Goal: Navigation & Orientation: Find specific page/section

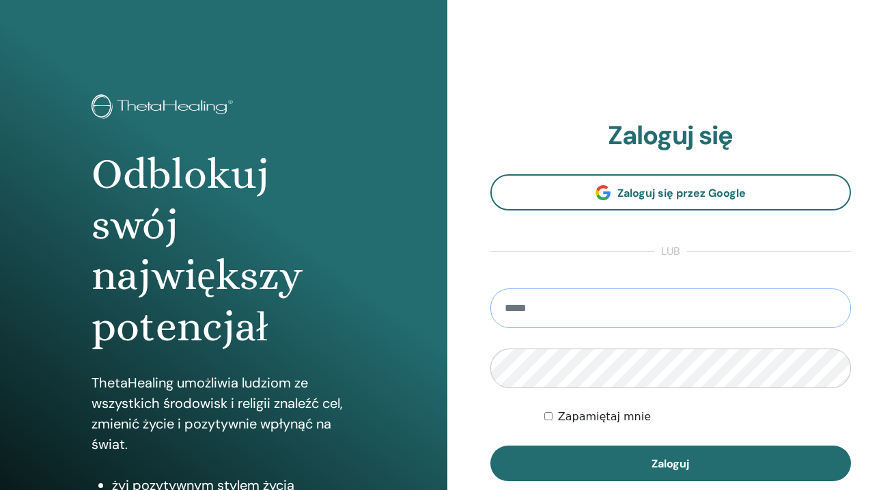
type input "**********"
click at [670, 463] on button "Zaloguj" at bounding box center [671, 463] width 361 height 36
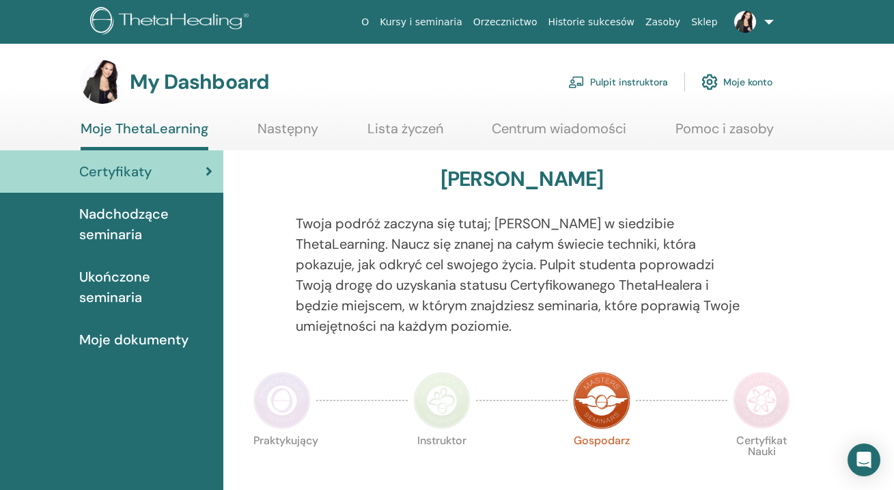
click at [631, 84] on link "Pulpit instruktora" at bounding box center [618, 82] width 100 height 30
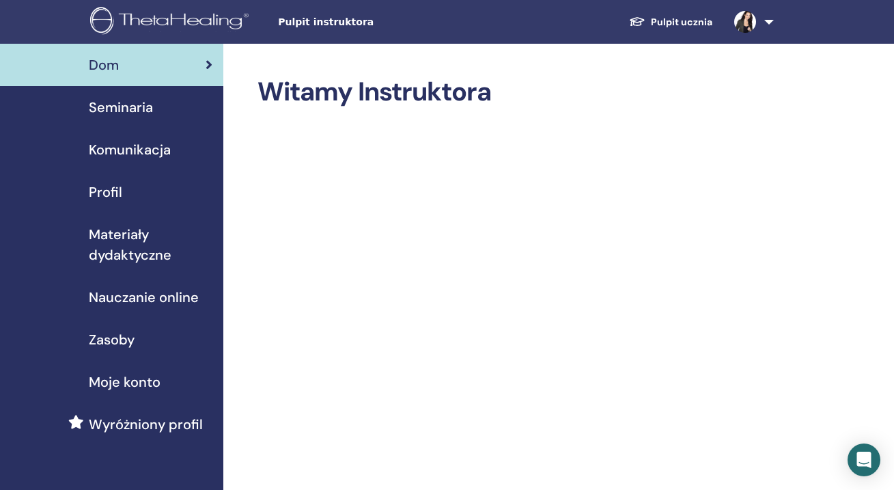
click at [123, 110] on span "Seminaria" at bounding box center [121, 107] width 64 height 20
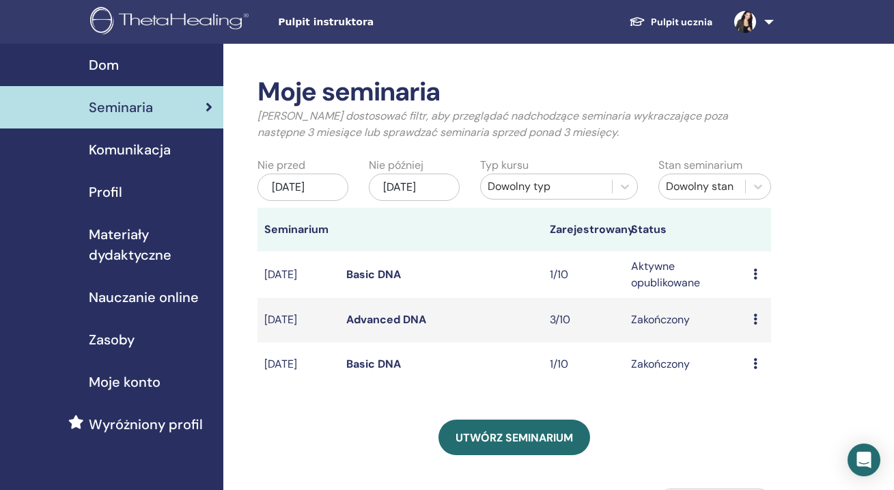
click at [702, 21] on link "Pulpit ucznia" at bounding box center [670, 22] width 105 height 25
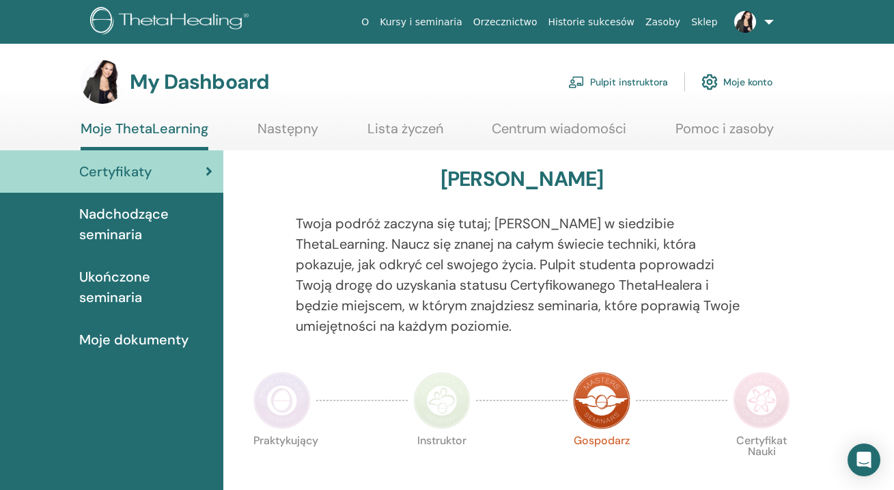
click at [146, 217] on span "Nadchodzące seminaria" at bounding box center [145, 224] width 133 height 41
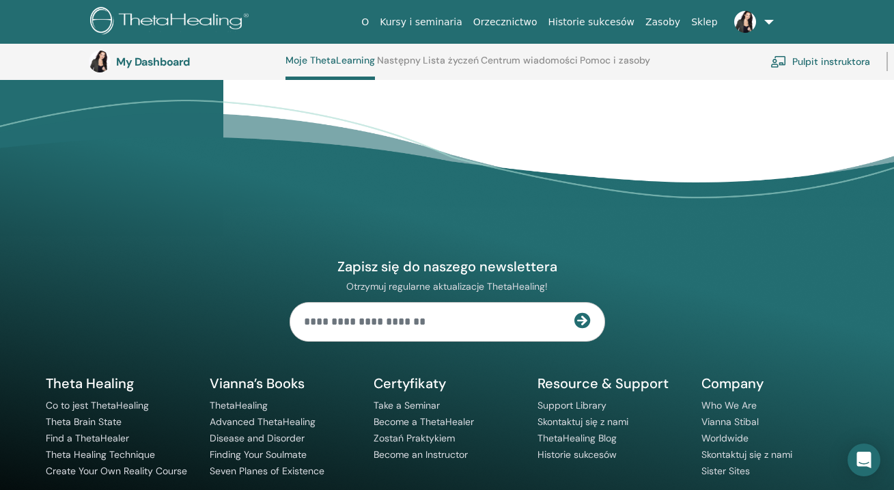
scroll to position [1302, 0]
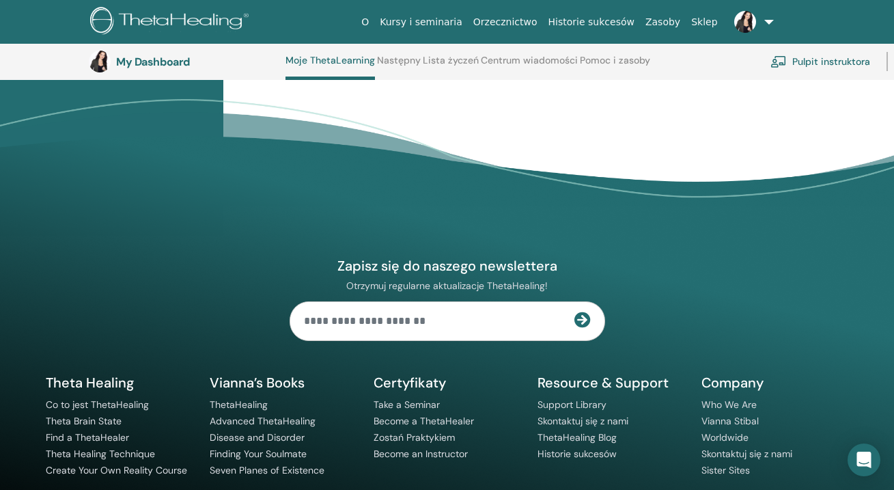
click at [387, 302] on input "text" at bounding box center [432, 321] width 284 height 38
type input "*"
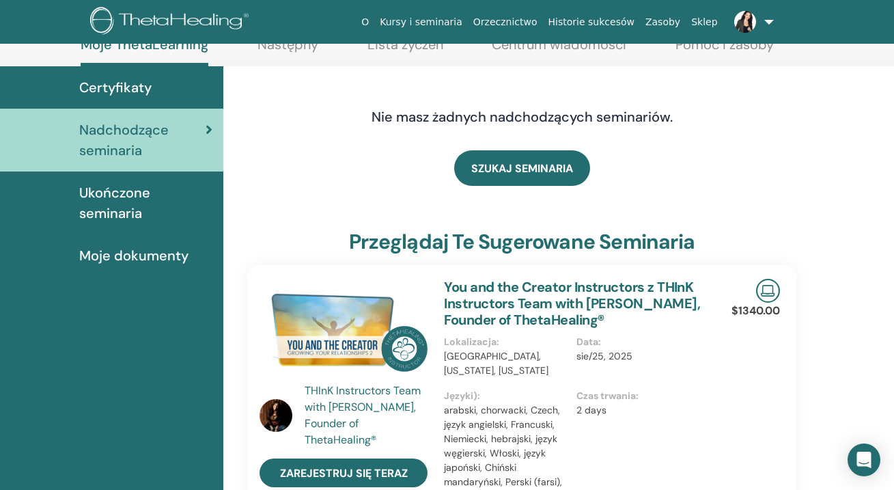
scroll to position [81, 0]
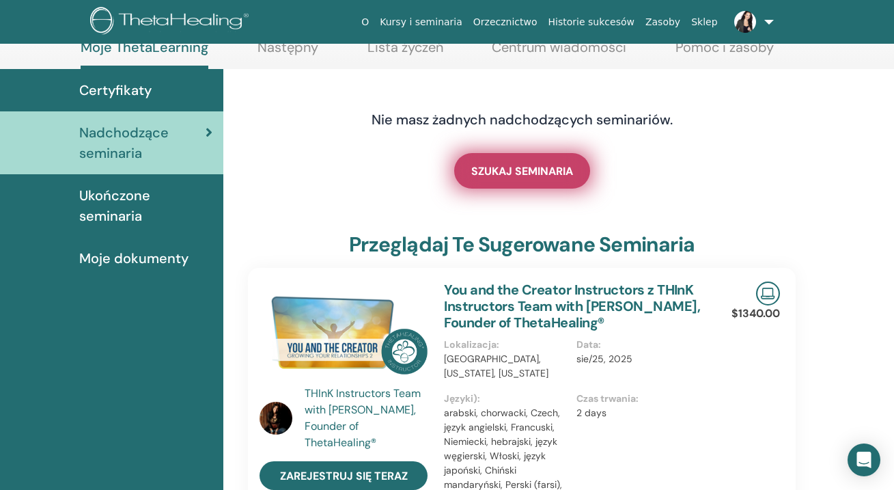
click at [532, 180] on link "SZUKAJ SEMINARIA" at bounding box center [522, 171] width 136 height 36
